Goal: Navigation & Orientation: Find specific page/section

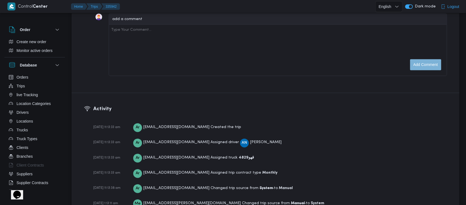
scroll to position [822, 0]
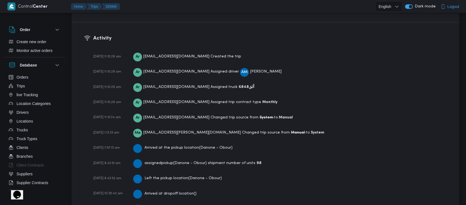
scroll to position [838, 0]
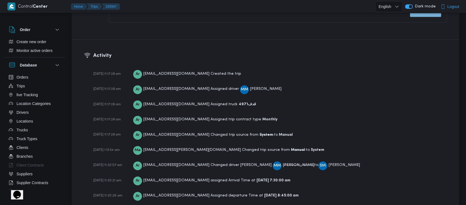
scroll to position [704, 0]
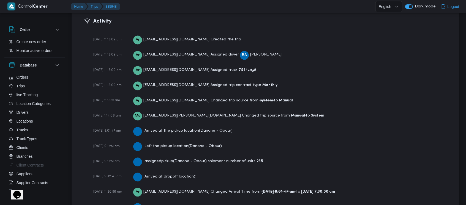
scroll to position [838, 0]
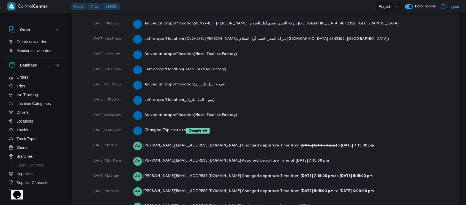
scroll to position [1069, 0]
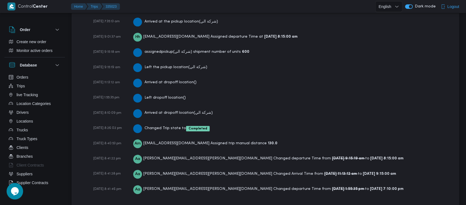
scroll to position [925, 0]
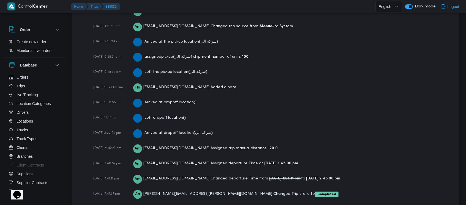
scroll to position [920, 0]
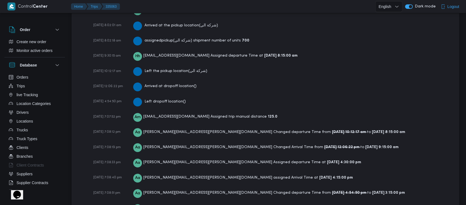
scroll to position [951, 0]
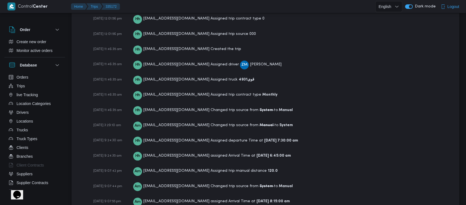
scroll to position [785, 0]
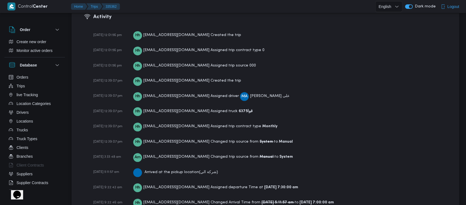
scroll to position [772, 0]
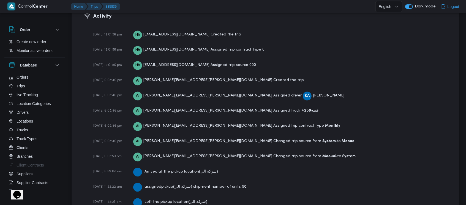
scroll to position [773, 0]
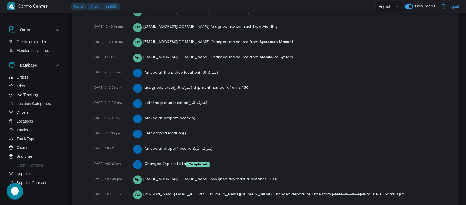
scroll to position [889, 0]
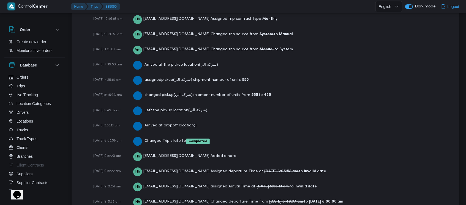
scroll to position [998, 0]
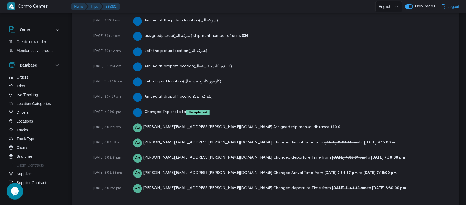
scroll to position [869, 0]
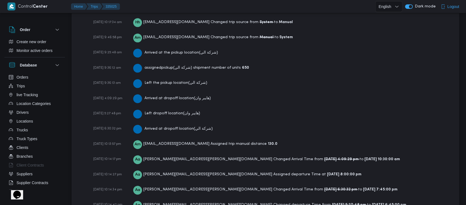
scroll to position [892, 0]
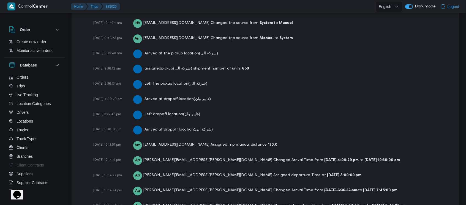
click at [238, 115] on div "22-01-2025 12:01:56 pm Hh hadeer.hesham@illa.com.eg Created the trip 22-01-2025…" at bounding box center [269, 72] width 353 height 326
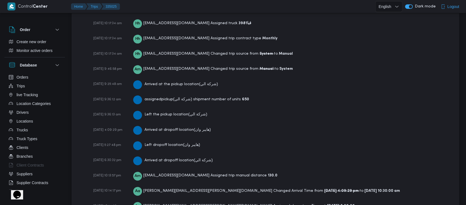
scroll to position [851, 0]
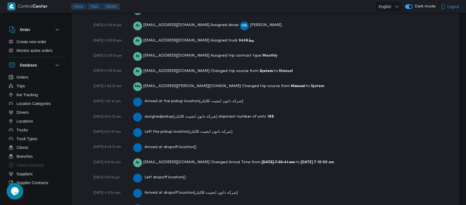
scroll to position [838, 0]
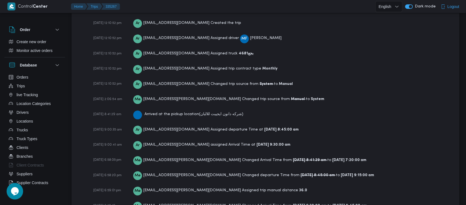
scroll to position [783, 0]
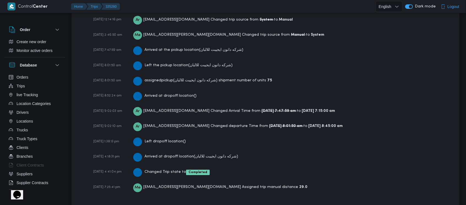
scroll to position [851, 0]
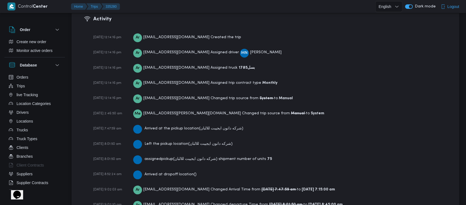
scroll to position [770, 0]
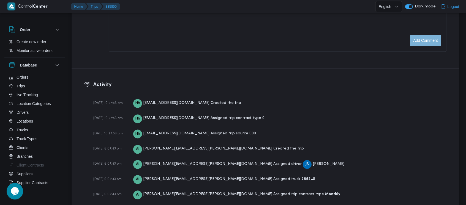
scroll to position [919, 0]
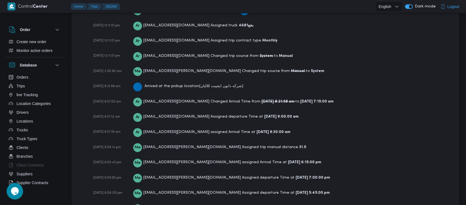
scroll to position [838, 0]
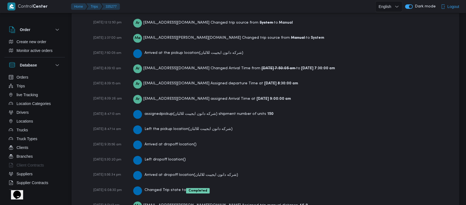
scroll to position [869, 0]
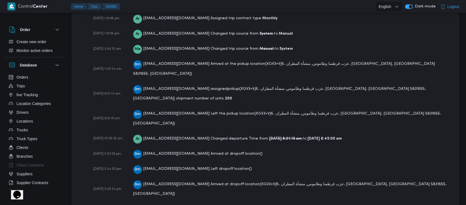
scroll to position [854, 0]
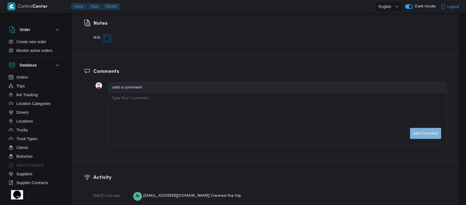
scroll to position [822, 0]
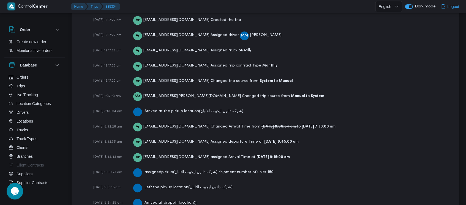
scroll to position [869, 0]
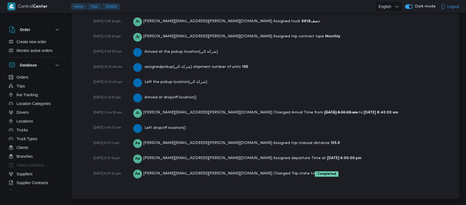
scroll to position [811, 0]
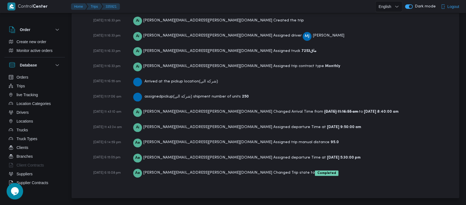
scroll to position [794, 0]
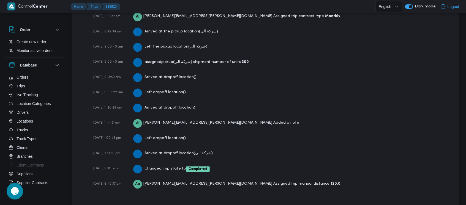
scroll to position [904, 0]
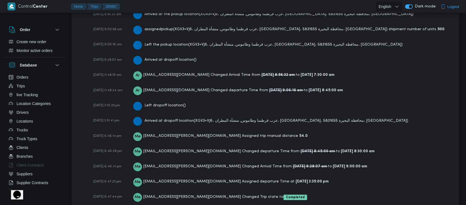
scroll to position [916, 0]
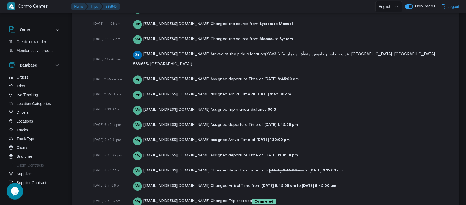
scroll to position [799, 0]
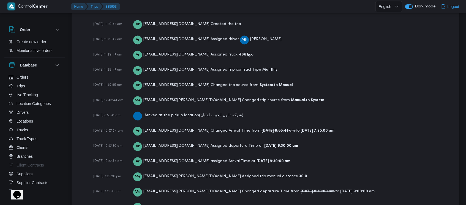
scroll to position [854, 0]
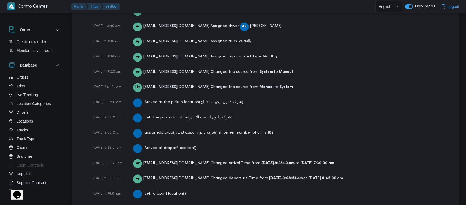
scroll to position [854, 0]
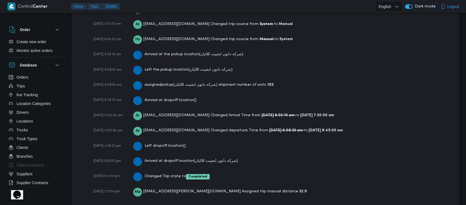
click at [165, 87] on div "07-09-2025 11:31:16 am Ar asmaa.ragab@illa.com.eg Created the trip 07-09-2025 1…" at bounding box center [269, 79] width 353 height 249
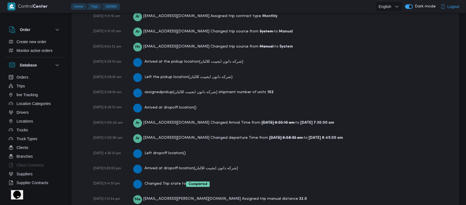
scroll to position [846, 0]
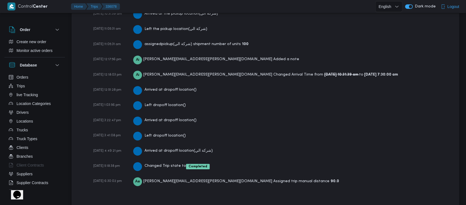
scroll to position [935, 0]
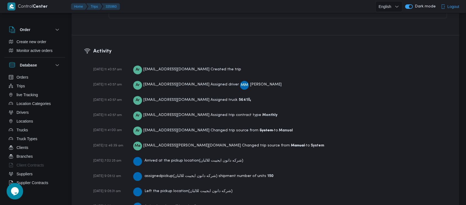
scroll to position [838, 0]
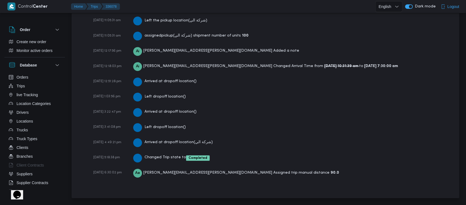
scroll to position [928, 0]
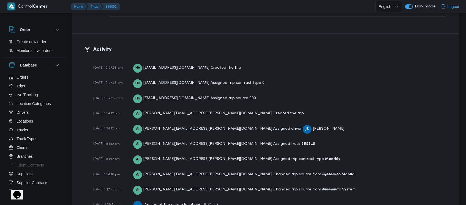
scroll to position [935, 0]
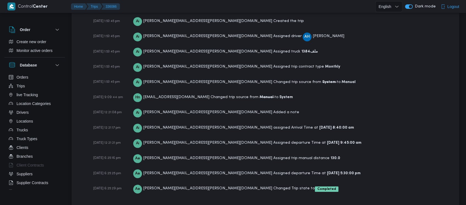
scroll to position [810, 0]
